Goal: Transaction & Acquisition: Purchase product/service

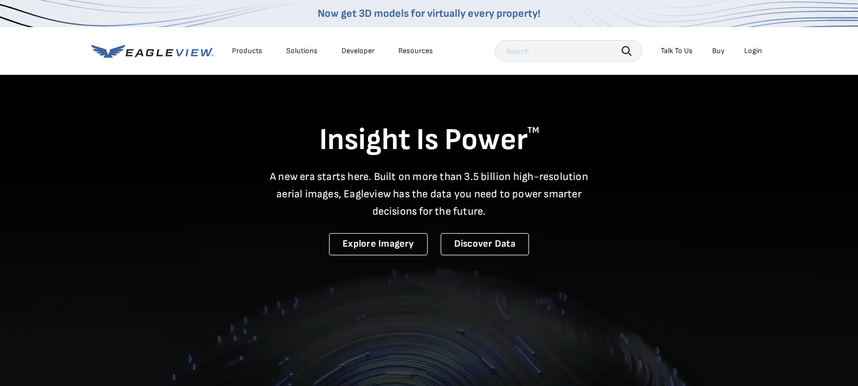
click at [746, 50] on div "Login" at bounding box center [754, 51] width 18 height 10
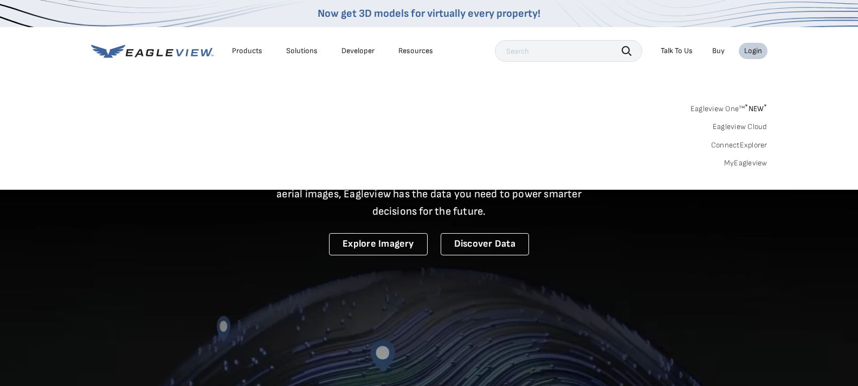
click at [754, 163] on link "MyEagleview" at bounding box center [745, 163] width 43 height 10
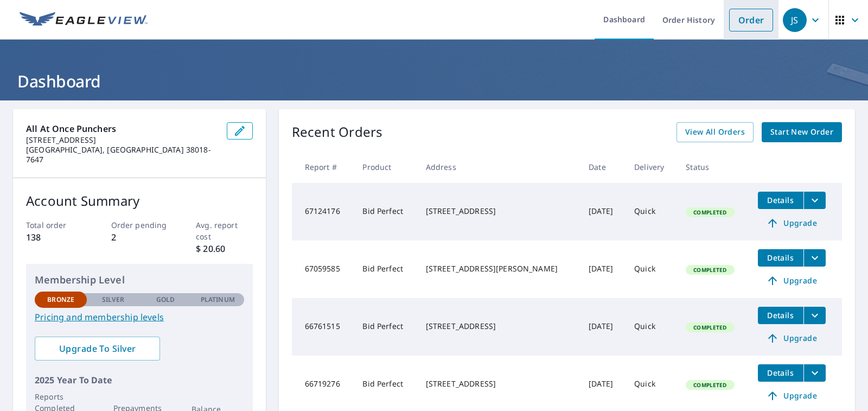
click at [749, 23] on link "Order" at bounding box center [751, 20] width 44 height 23
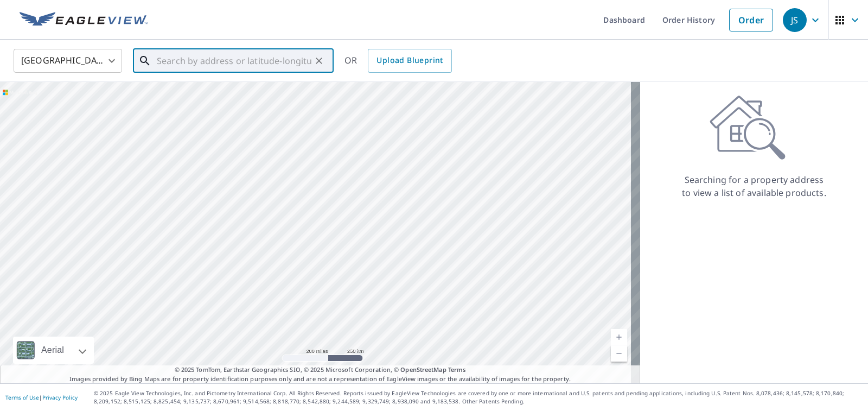
click at [162, 59] on input "text" at bounding box center [234, 61] width 155 height 30
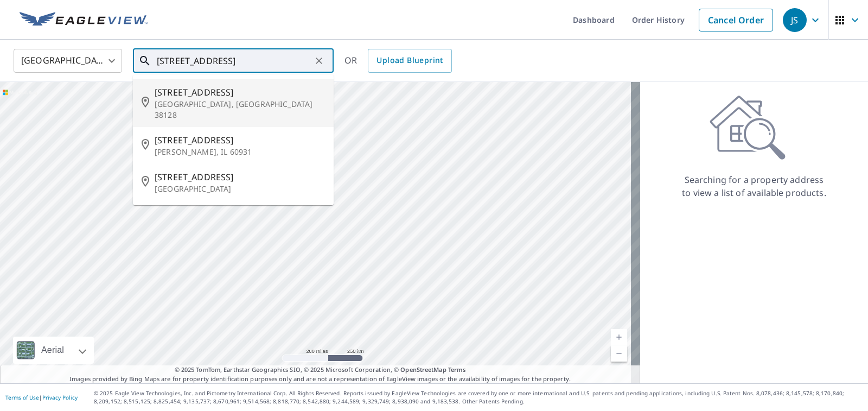
click at [168, 95] on span "2990 East St" at bounding box center [240, 92] width 170 height 13
type input "2990 East St Memphis, TN 38128"
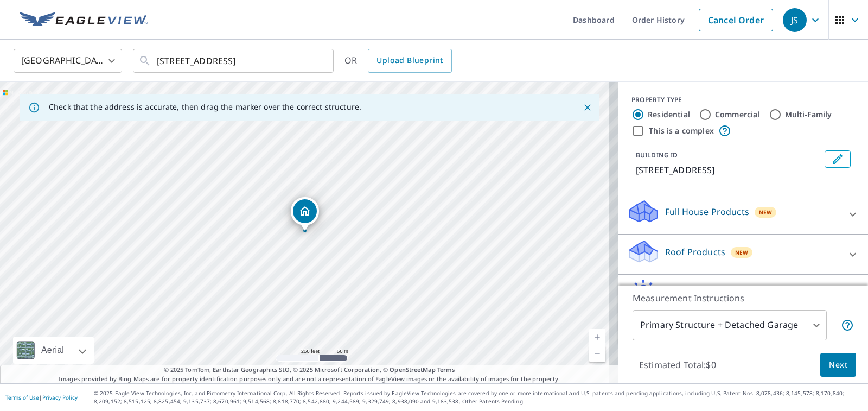
click at [700, 247] on p "Roof Products" at bounding box center [695, 251] width 60 height 13
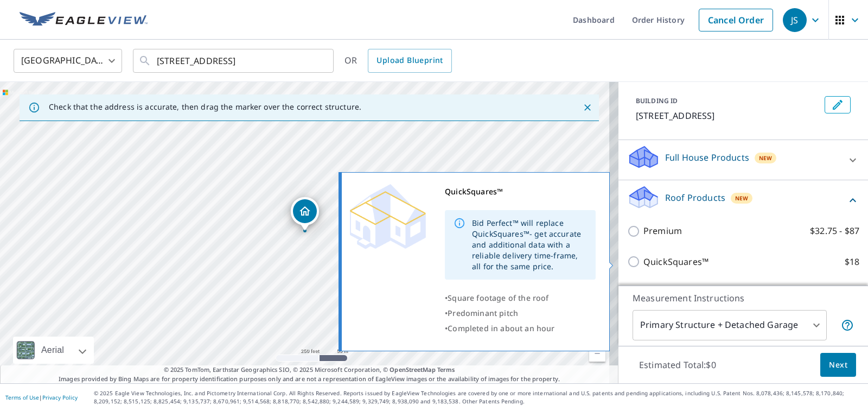
click at [627, 262] on input "QuickSquares™ $18" at bounding box center [635, 261] width 16 height 13
checkbox input "true"
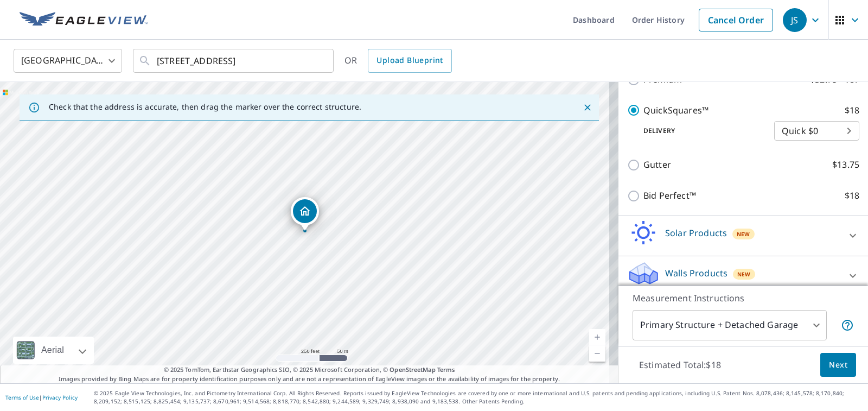
scroll to position [228, 0]
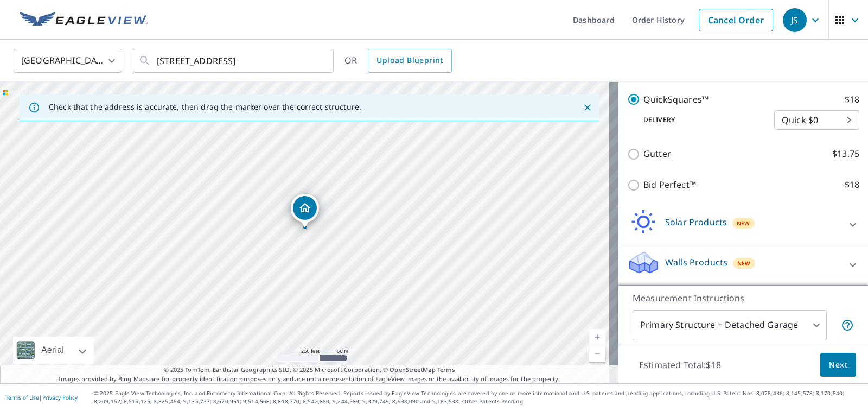
click at [831, 368] on span "Next" at bounding box center [838, 365] width 18 height 14
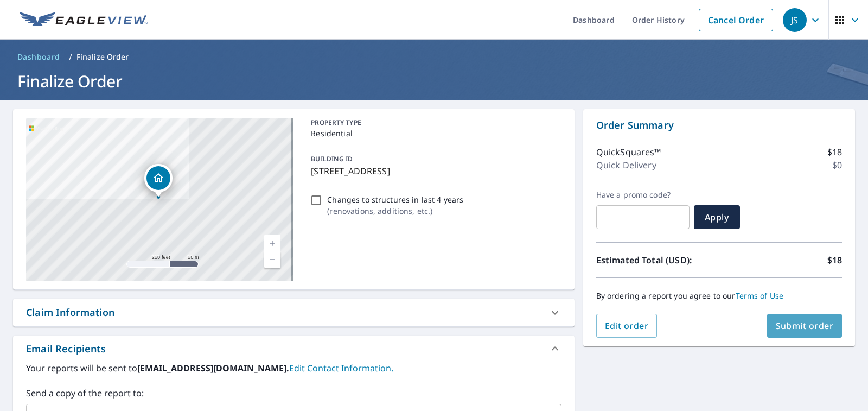
click at [788, 325] on span "Submit order" at bounding box center [804, 325] width 58 height 12
